Goal: Obtain resource: Obtain resource

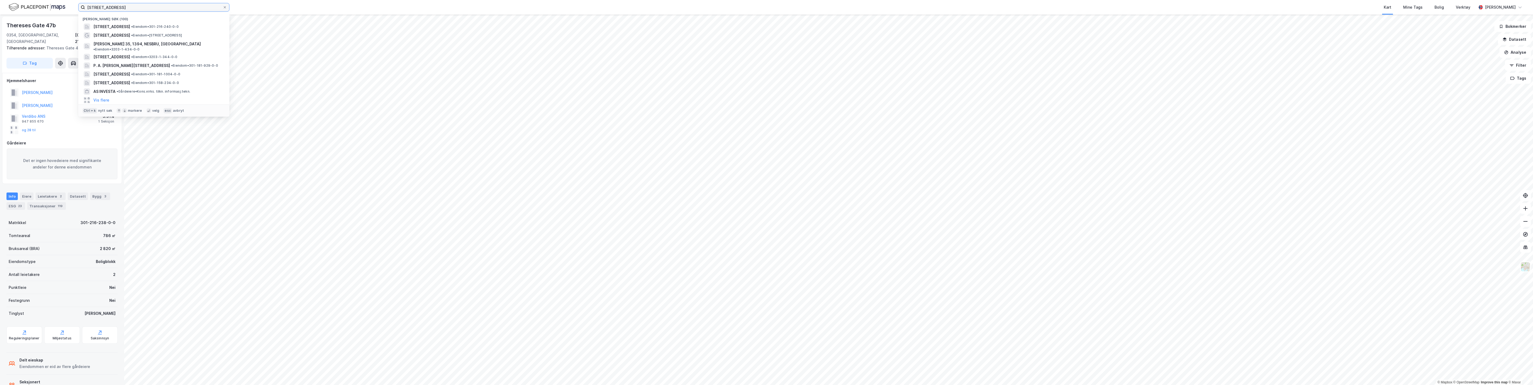
drag, startPoint x: 133, startPoint y: 5, endPoint x: 76, endPoint y: 6, distance: 56.7
click at [76, 6] on div "[STREET_ADDRESS] • Eiendom • 301-216-240-0-0 [STREET_ADDRESS] • Eiendom • [STRE…" at bounding box center [766, 7] width 1533 height 15
click at [193, 27] on span "[STREET_ADDRESS]" at bounding box center [202, 26] width 130 height 6
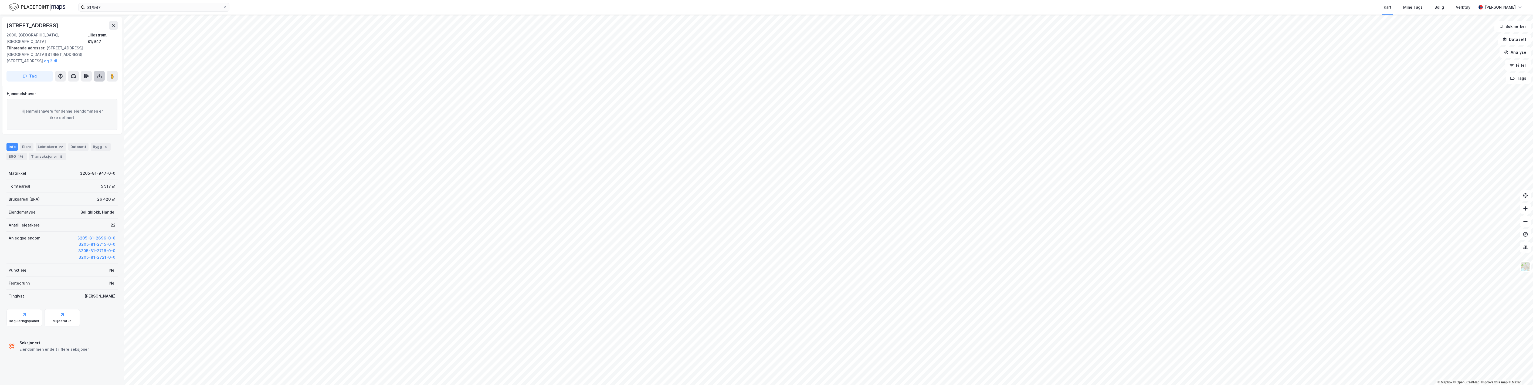
click at [98, 73] on icon at bounding box center [99, 75] width 5 height 5
click at [100, 73] on icon at bounding box center [99, 75] width 5 height 5
click at [84, 85] on div "Last ned grunnbok" at bounding box center [72, 87] width 31 height 4
drag, startPoint x: 114, startPoint y: 10, endPoint x: 34, endPoint y: 6, distance: 80.2
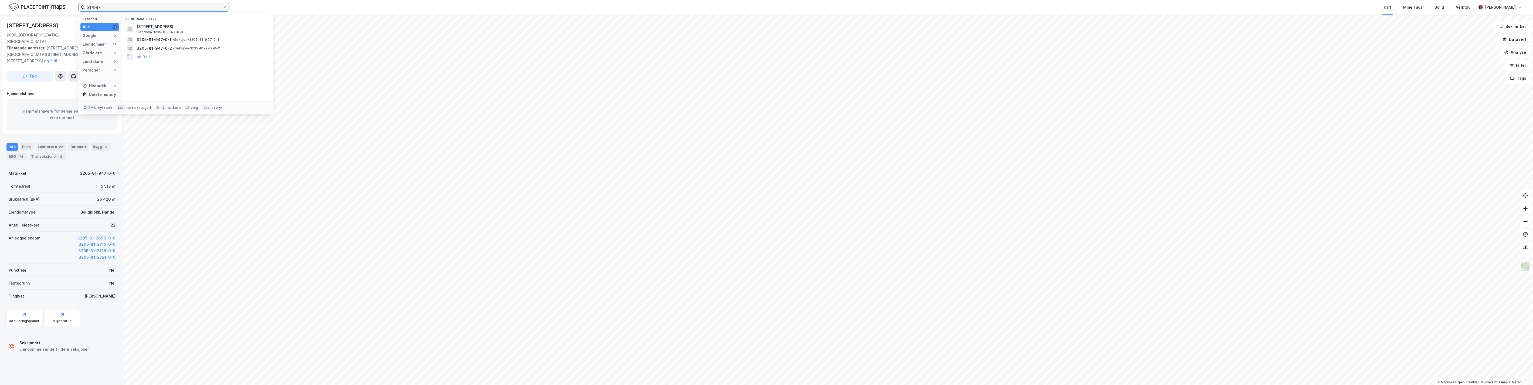
click at [35, 6] on div "81/947 Kategori Alle 12 Google 0 Eiendommer 12 Gårdeiere 0 Leietakere 0 Persone…" at bounding box center [766, 7] width 1533 height 15
type input "216/239 [GEOGRAPHIC_DATA]"
click at [154, 23] on span "[STREET_ADDRESS]" at bounding box center [155, 26] width 37 height 6
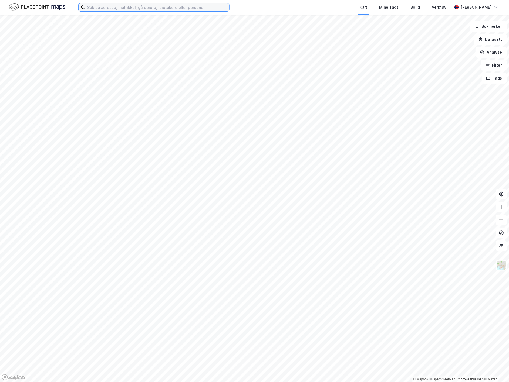
click at [111, 6] on input at bounding box center [157, 7] width 144 height 8
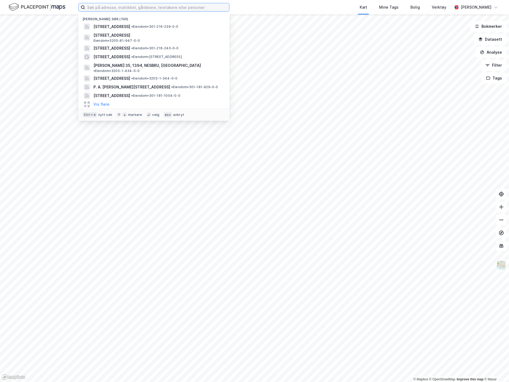
paste input "37/269"
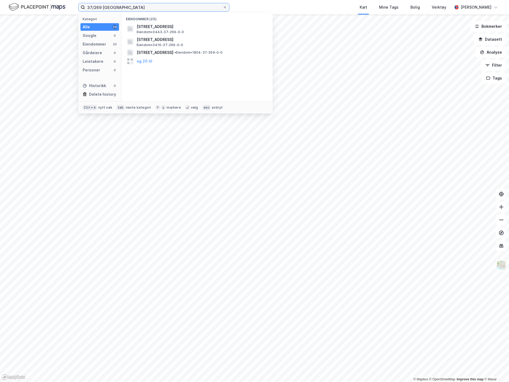
type input "37/269 oslo"
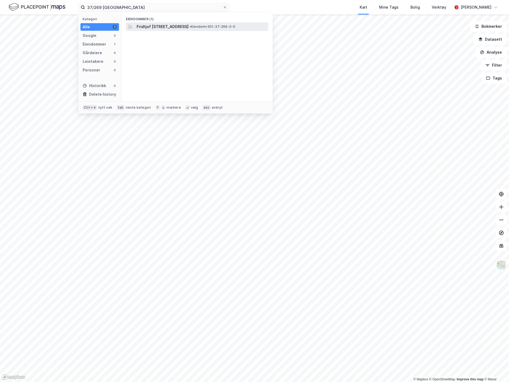
click at [150, 23] on span "Fridtjof Nansens vei 14, 0369, OSLO, OSLO" at bounding box center [163, 26] width 52 height 6
